Goal: Information Seeking & Learning: Understand process/instructions

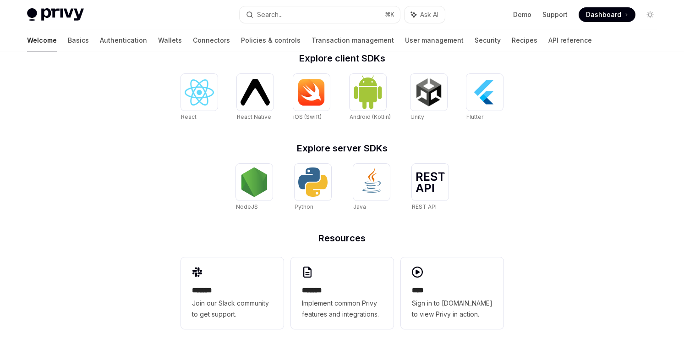
scroll to position [377, 0]
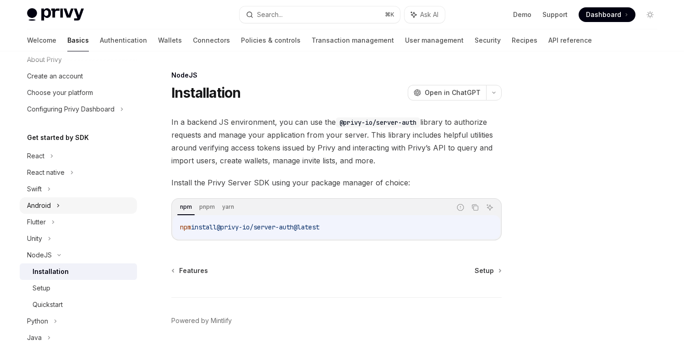
scroll to position [77, 0]
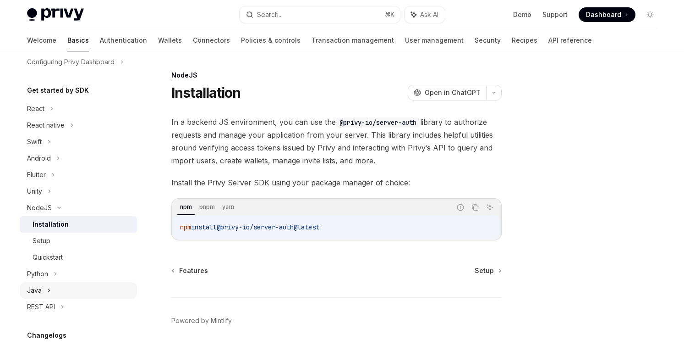
click at [47, 289] on icon at bounding box center [49, 290] width 4 height 11
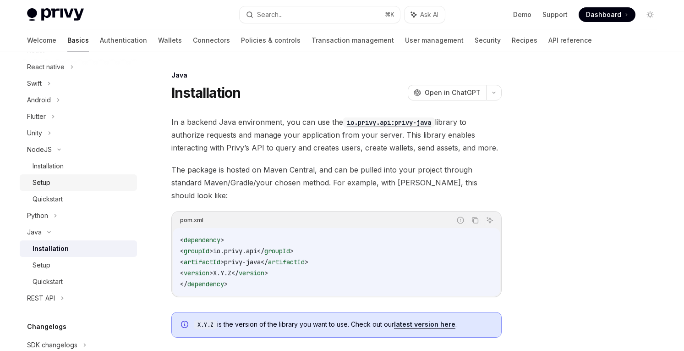
scroll to position [147, 0]
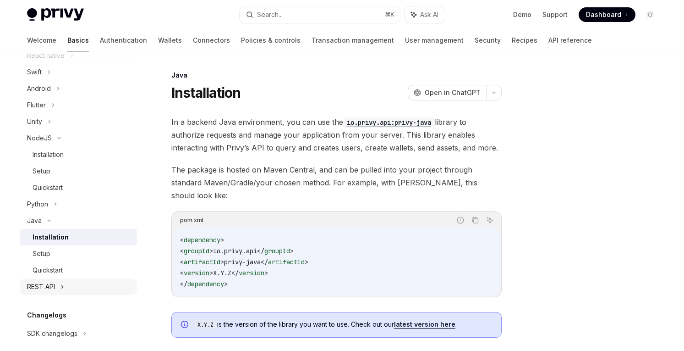
click at [52, 285] on div "REST API" at bounding box center [41, 286] width 28 height 11
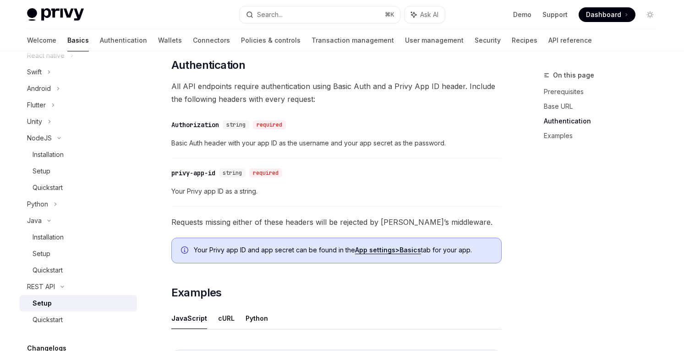
scroll to position [428, 0]
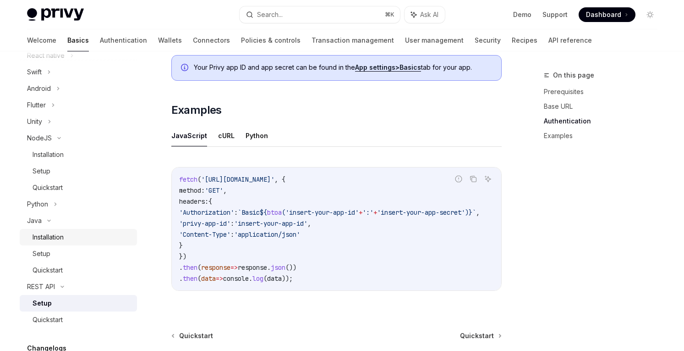
click at [44, 241] on div "Installation" at bounding box center [48, 236] width 31 height 11
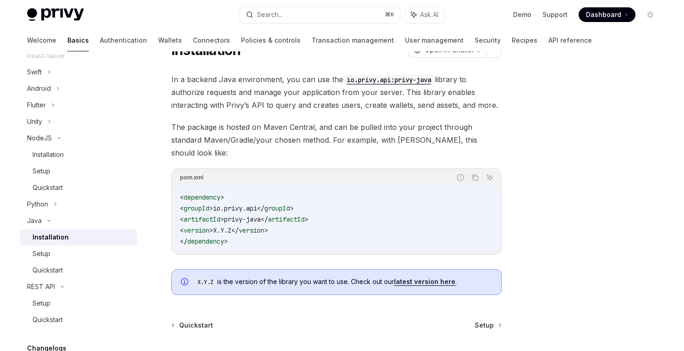
scroll to position [74, 0]
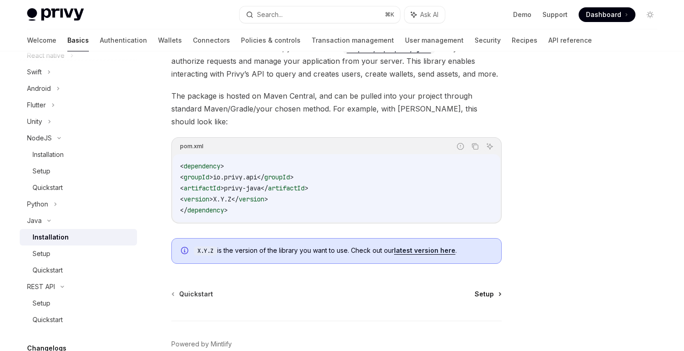
click at [494, 289] on link "Setup" at bounding box center [488, 293] width 26 height 9
type textarea "*"
